Goal: Task Accomplishment & Management: Complete application form

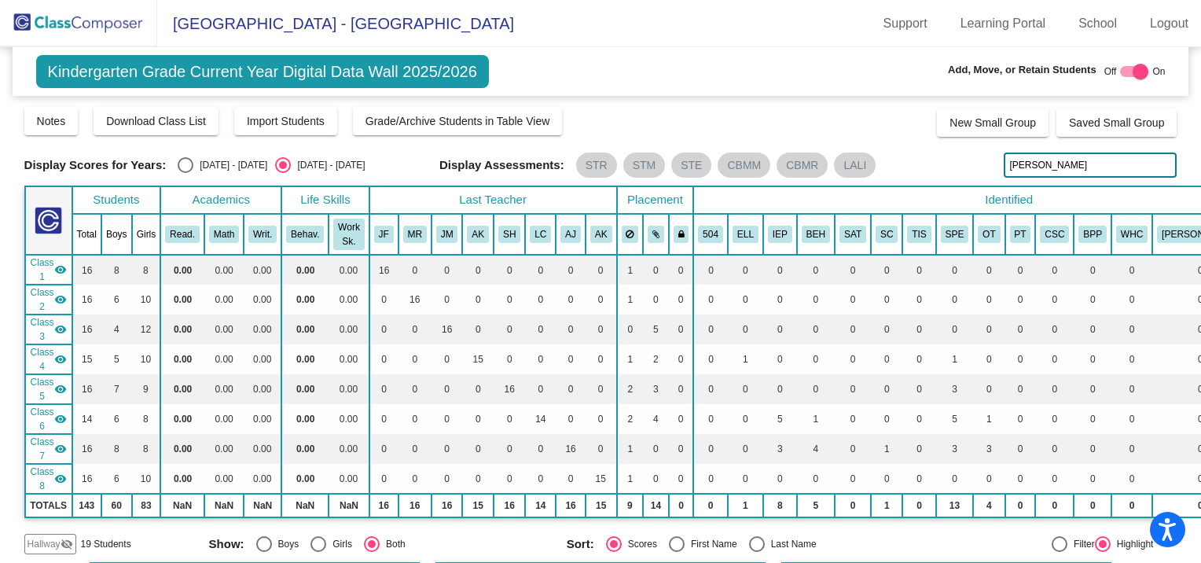
drag, startPoint x: 1053, startPoint y: 165, endPoint x: 659, endPoint y: 154, distance: 394.8
click at [666, 163] on div "Display Scores for Years: [DATE] - [DATE] [DATE] - [DATE] Display Assessments: …" at bounding box center [600, 165] width 1153 height 25
type input "[PERSON_NAME]"
drag, startPoint x: 1044, startPoint y: 164, endPoint x: 825, endPoint y: 156, distance: 218.7
click at [830, 157] on div "Display Scores for Years: [DATE] - [DATE] [DATE] - [DATE] Display Assessments: …" at bounding box center [600, 165] width 1153 height 25
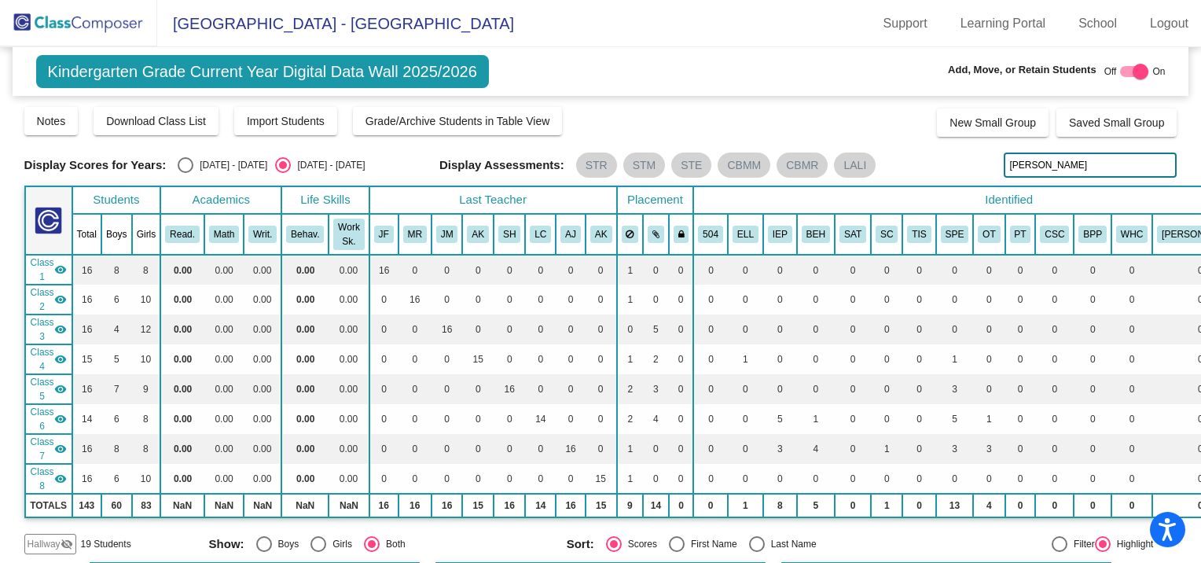
type input "[PERSON_NAME]"
click at [63, 539] on mat-icon "visibility_off" at bounding box center [67, 544] width 13 height 13
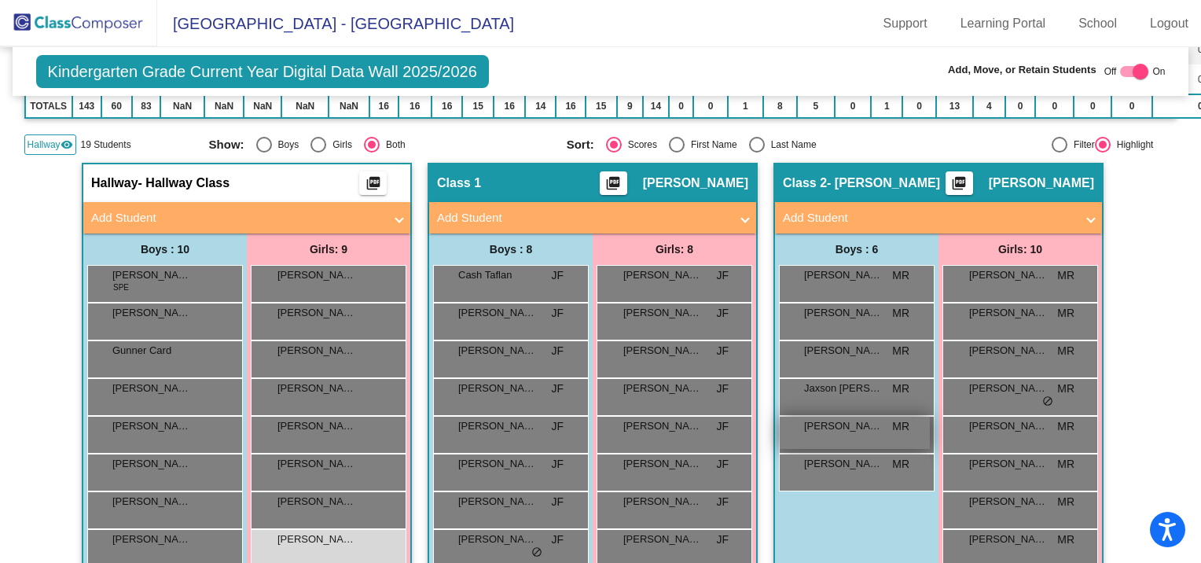
scroll to position [393, 0]
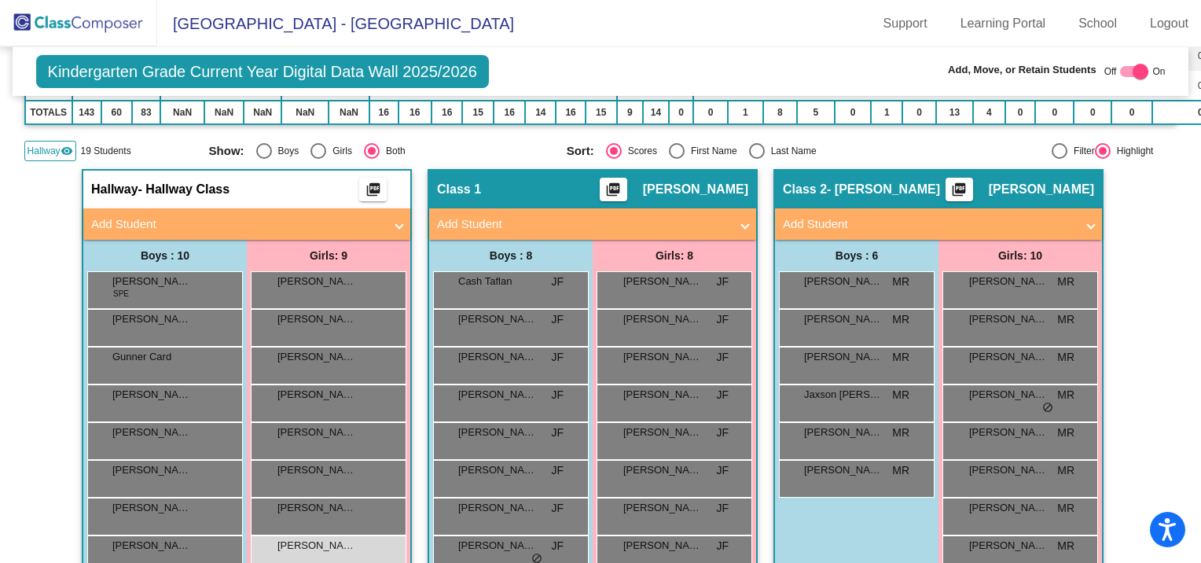
click at [817, 222] on mat-panel-title "Add Student" at bounding box center [929, 224] width 292 height 18
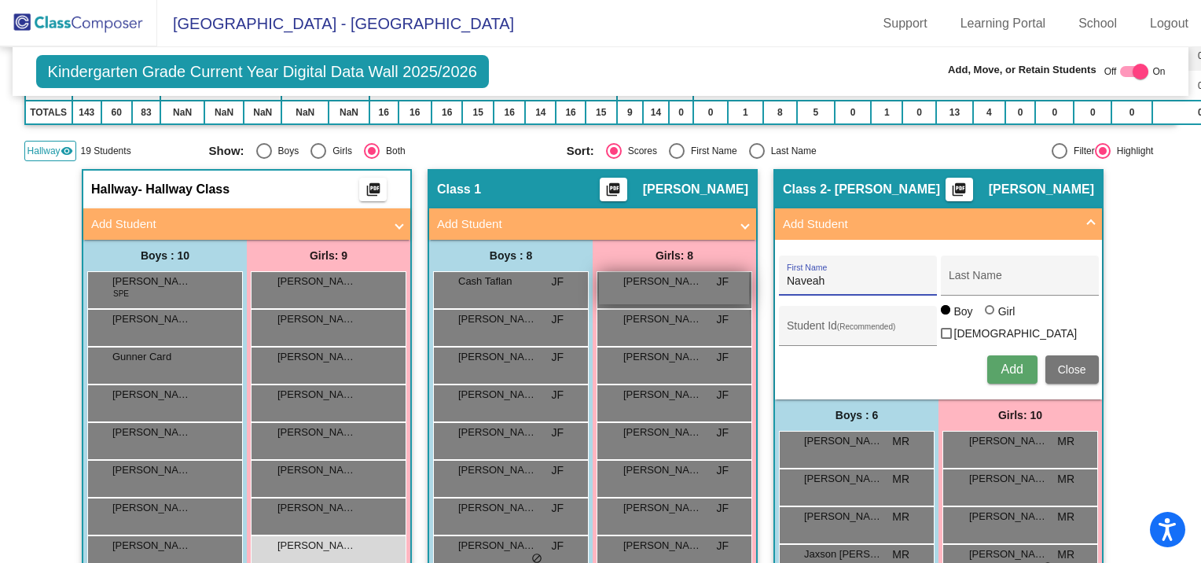
drag, startPoint x: 821, startPoint y: 279, endPoint x: 697, endPoint y: 286, distance: 124.4
type input "Ariana"
click at [999, 283] on input "Last Name" at bounding box center [1020, 281] width 142 height 13
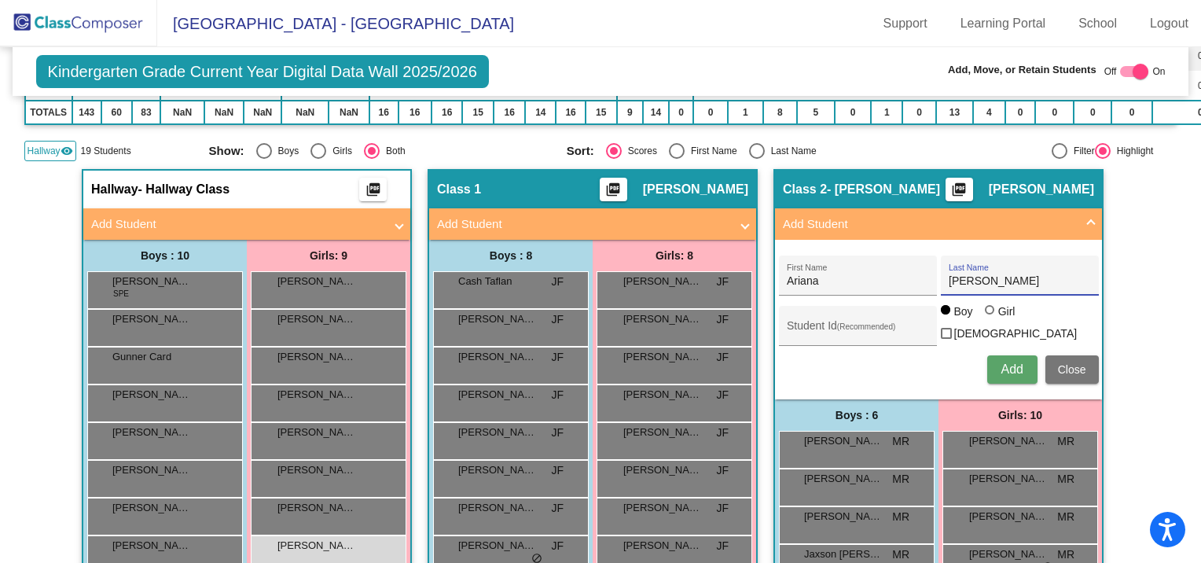
type input "[PERSON_NAME]"
paste input "290045750"
type input "290045750"
click at [987, 311] on div at bounding box center [989, 309] width 9 height 9
click at [991, 318] on input "Girl" at bounding box center [991, 318] width 1 height 1
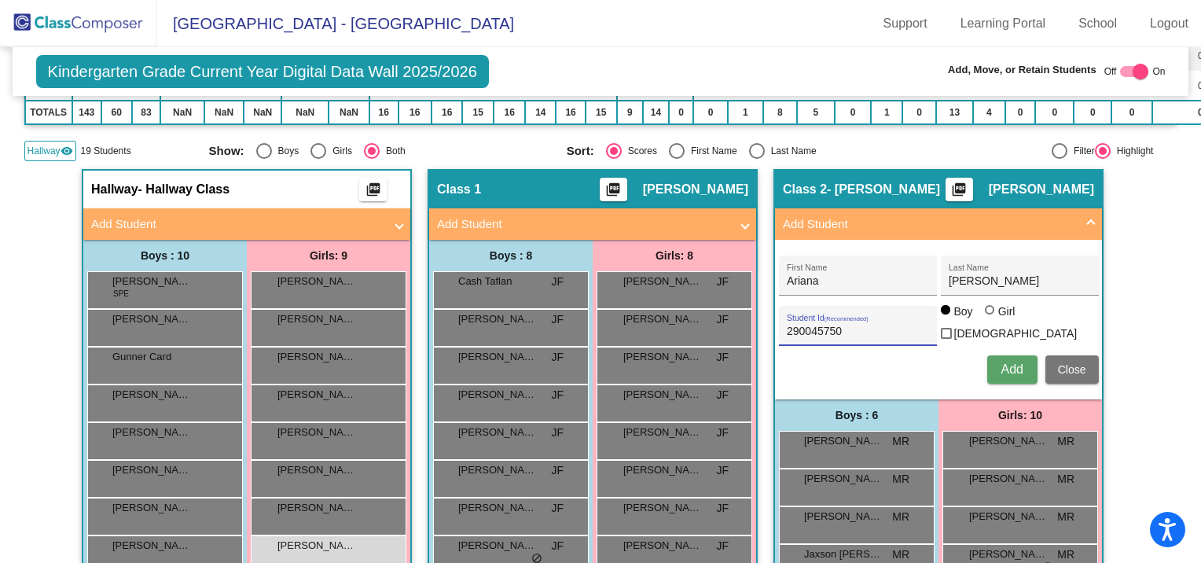
radio input "true"
click at [1005, 363] on span "Add" at bounding box center [1012, 368] width 22 height 13
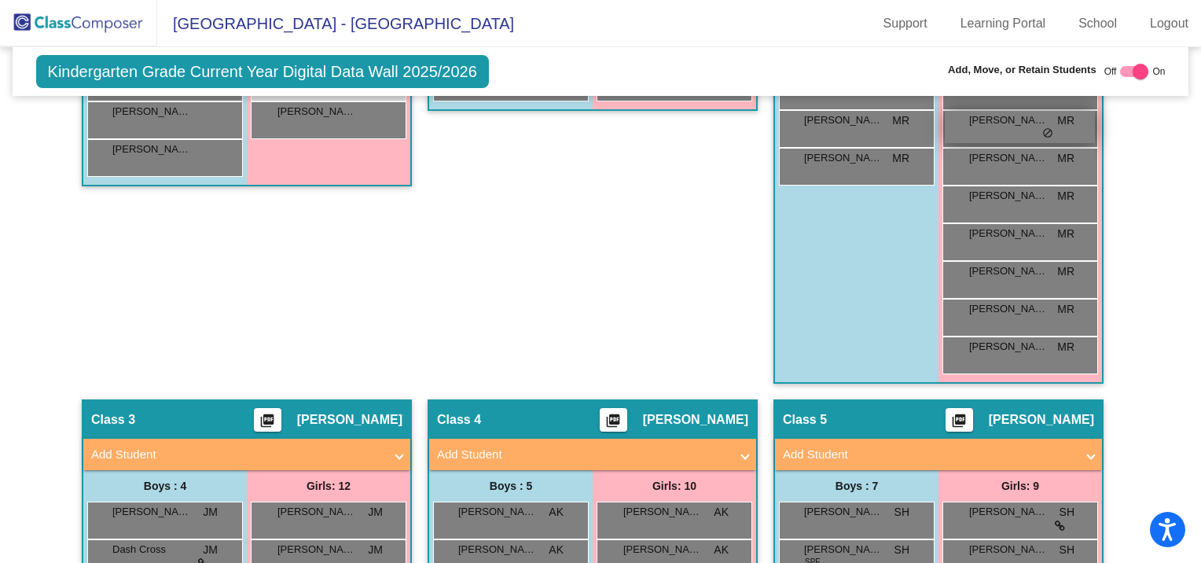
scroll to position [550, 0]
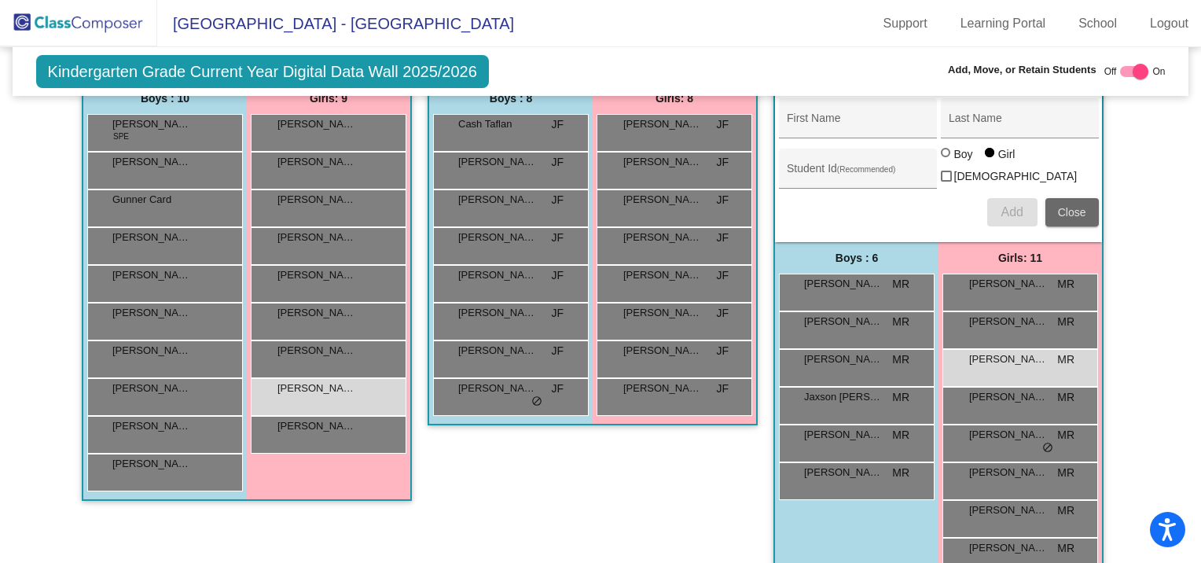
click at [1057, 198] on button "Close" at bounding box center [1072, 212] width 53 height 28
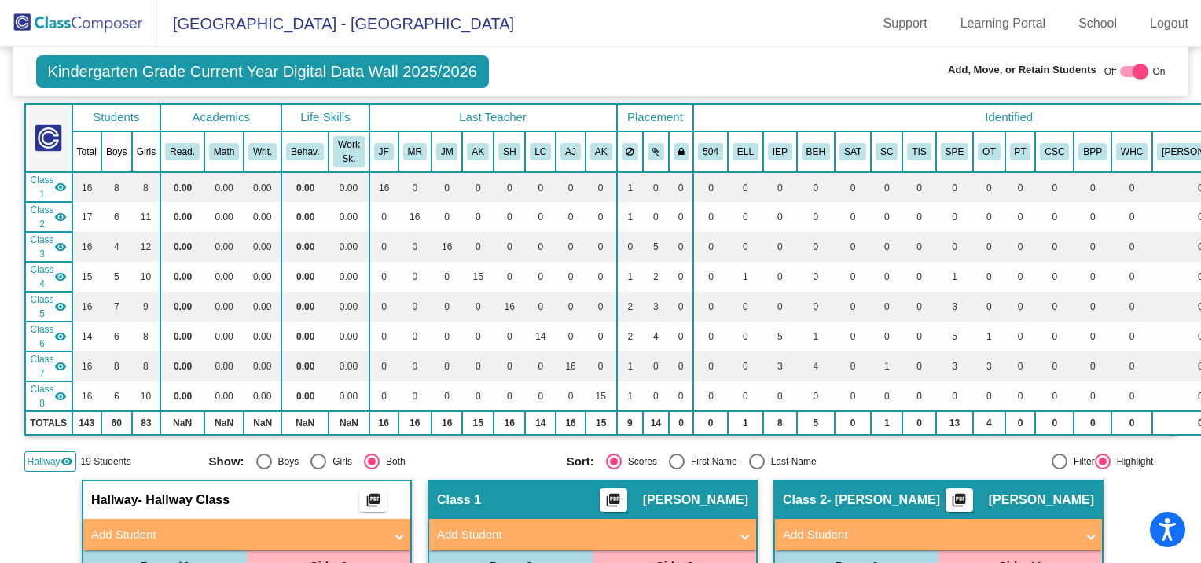
scroll to position [0, 0]
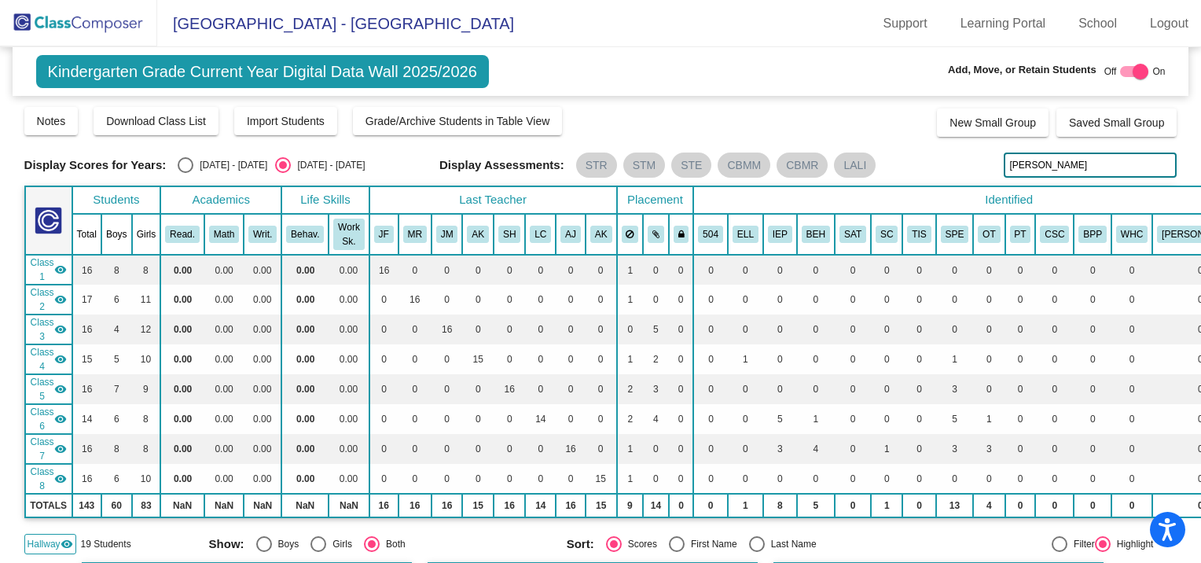
drag, startPoint x: 1020, startPoint y: 164, endPoint x: 764, endPoint y: 149, distance: 256.0
click at [764, 153] on div "Display Scores for Years: [DATE] - [DATE] [DATE] - [DATE] Display Assessments: …" at bounding box center [600, 165] width 1153 height 25
type input "Mccartney"
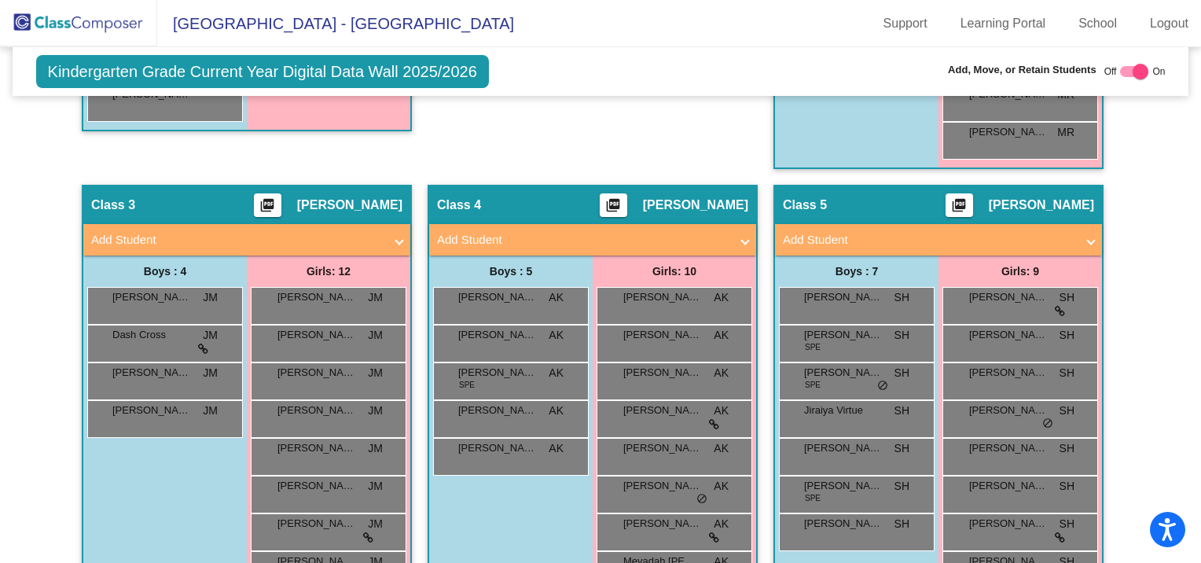
scroll to position [786, 0]
